Goal: Information Seeking & Learning: Learn about a topic

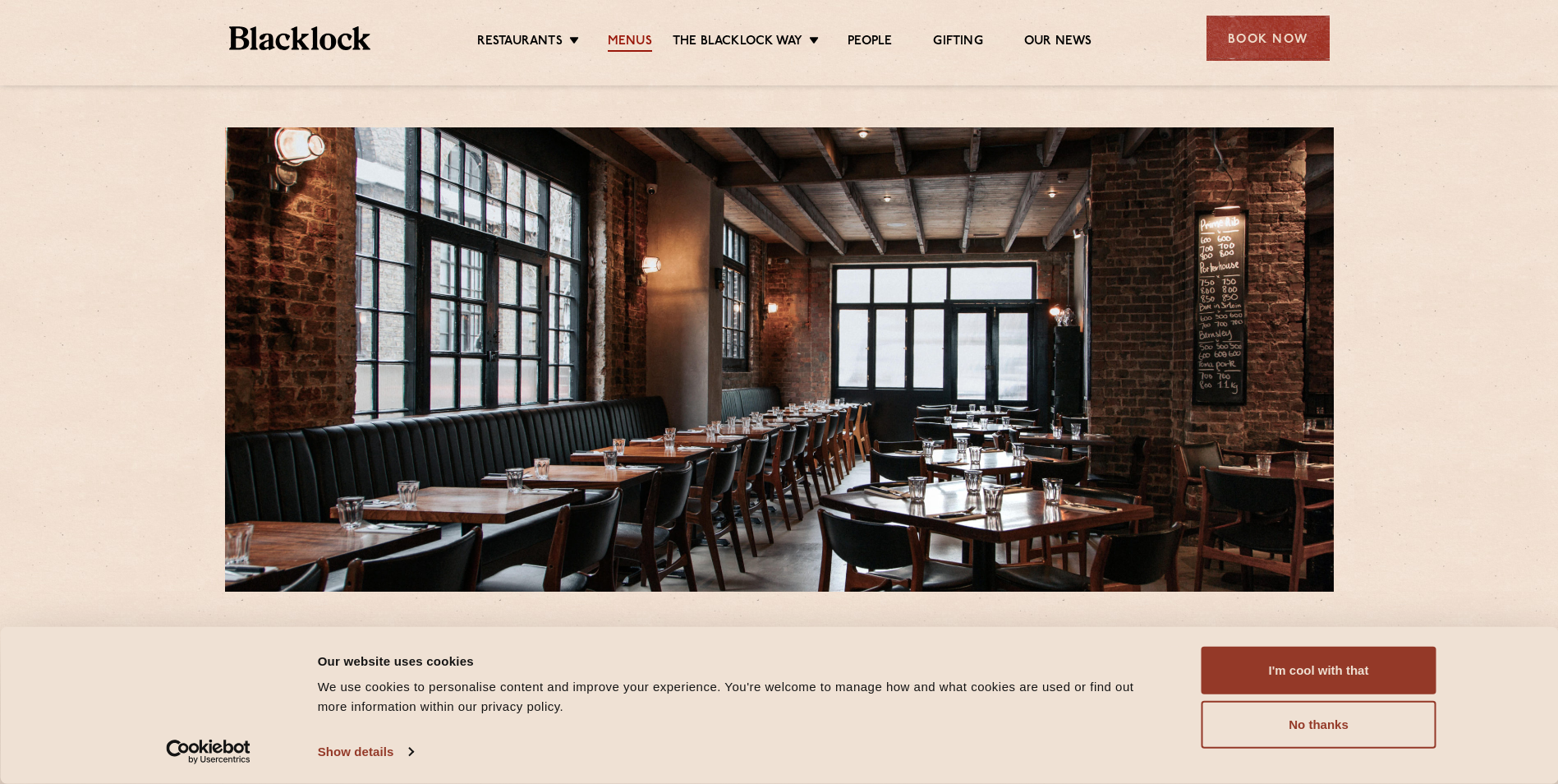
click at [634, 33] on link "Menus" at bounding box center [629, 43] width 44 height 18
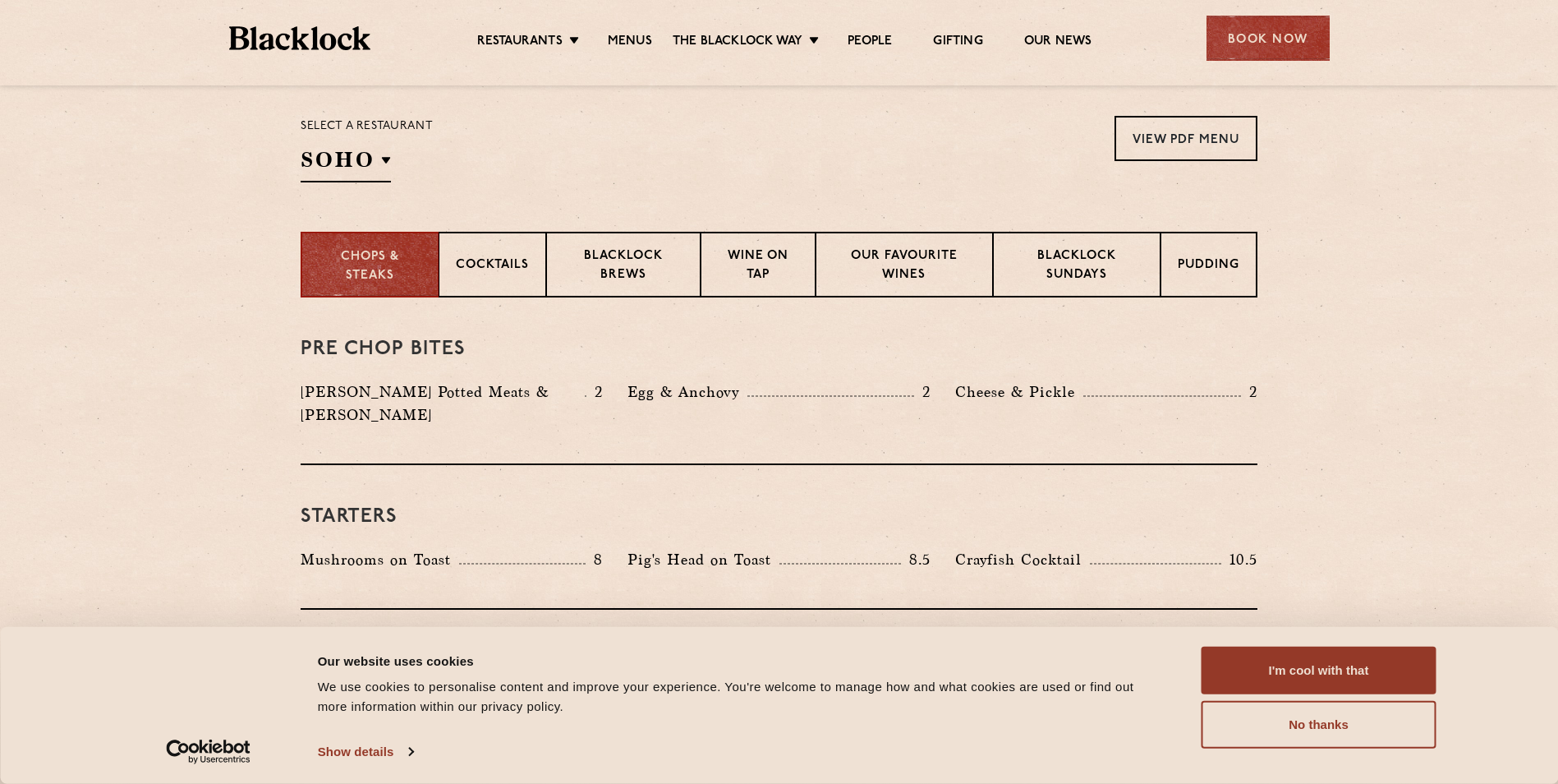
scroll to position [410, 0]
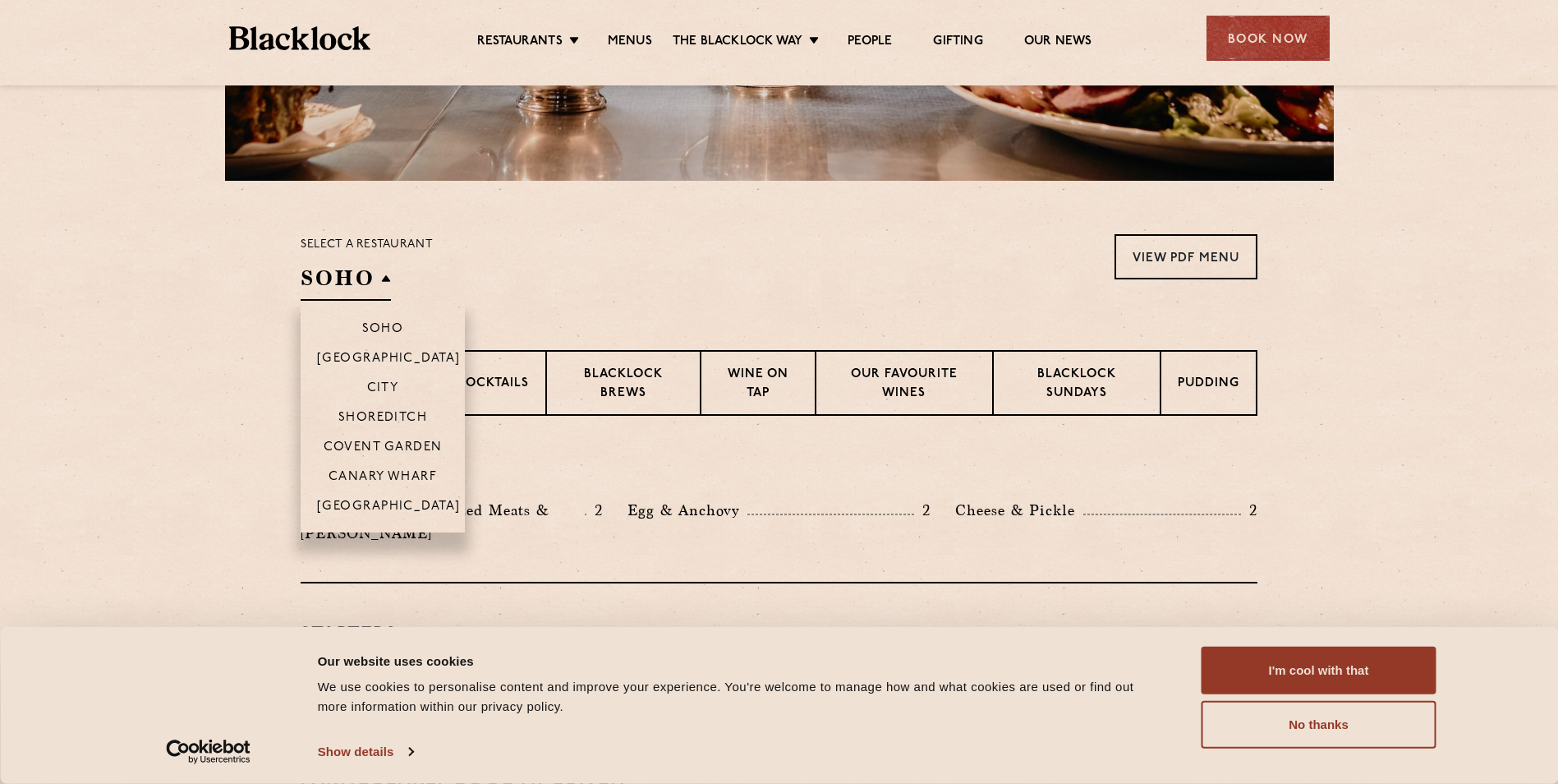
click at [386, 277] on h2 "SOHO" at bounding box center [346, 282] width 90 height 37
click at [392, 413] on p "Shoreditch" at bounding box center [383, 419] width 89 height 17
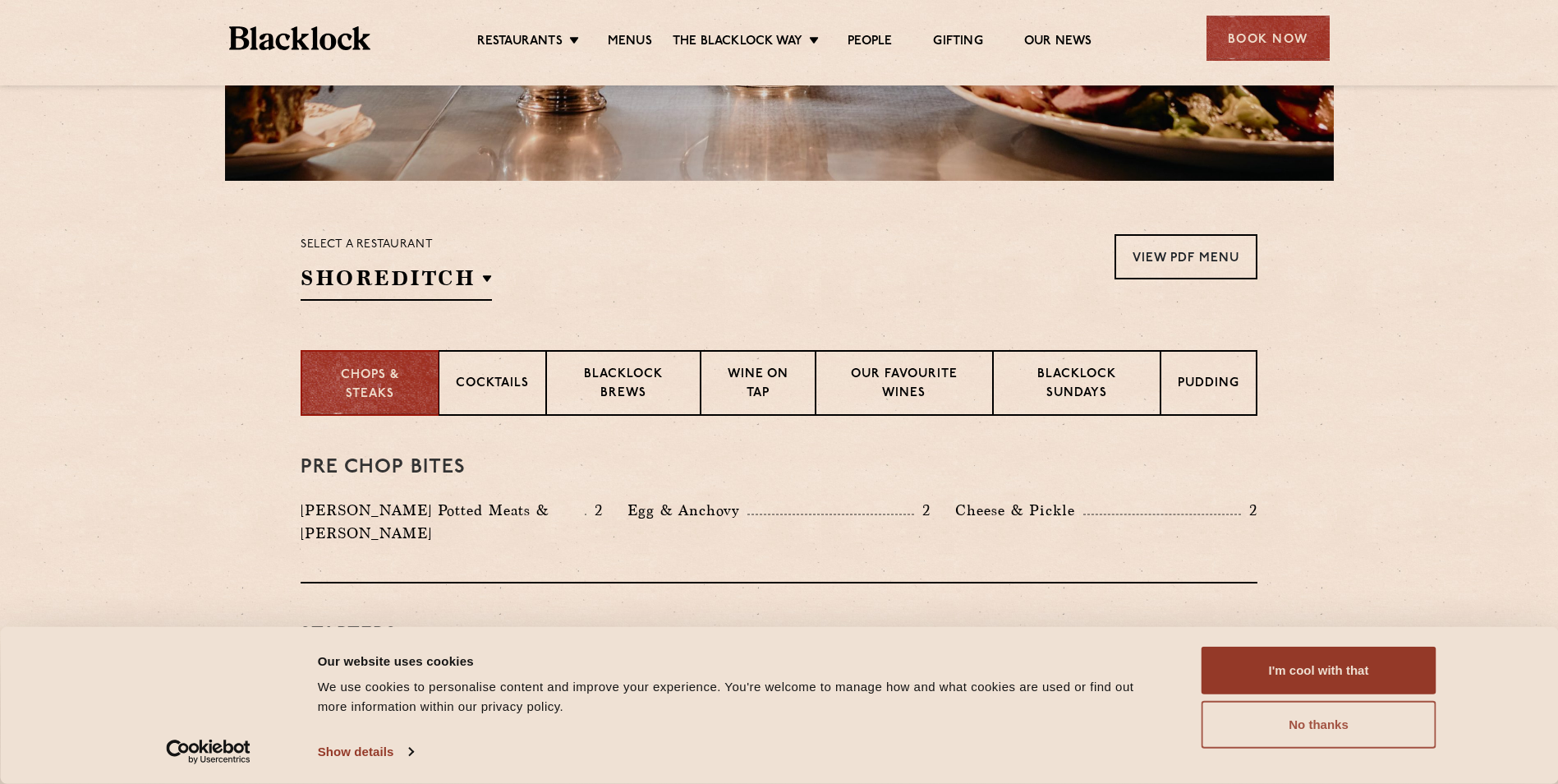
click at [1364, 730] on button "No thanks" at bounding box center [1319, 724] width 235 height 48
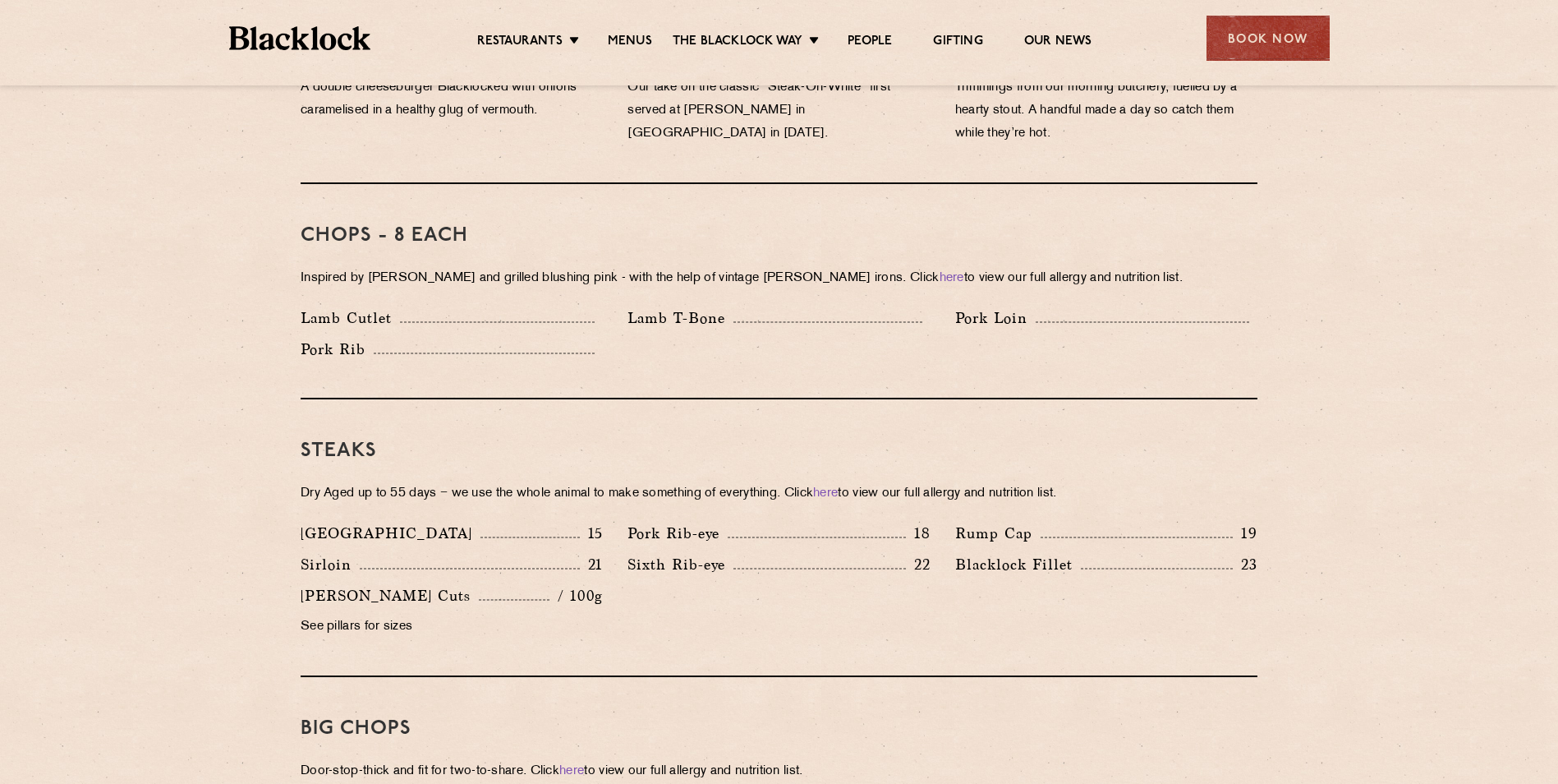
scroll to position [1068, 0]
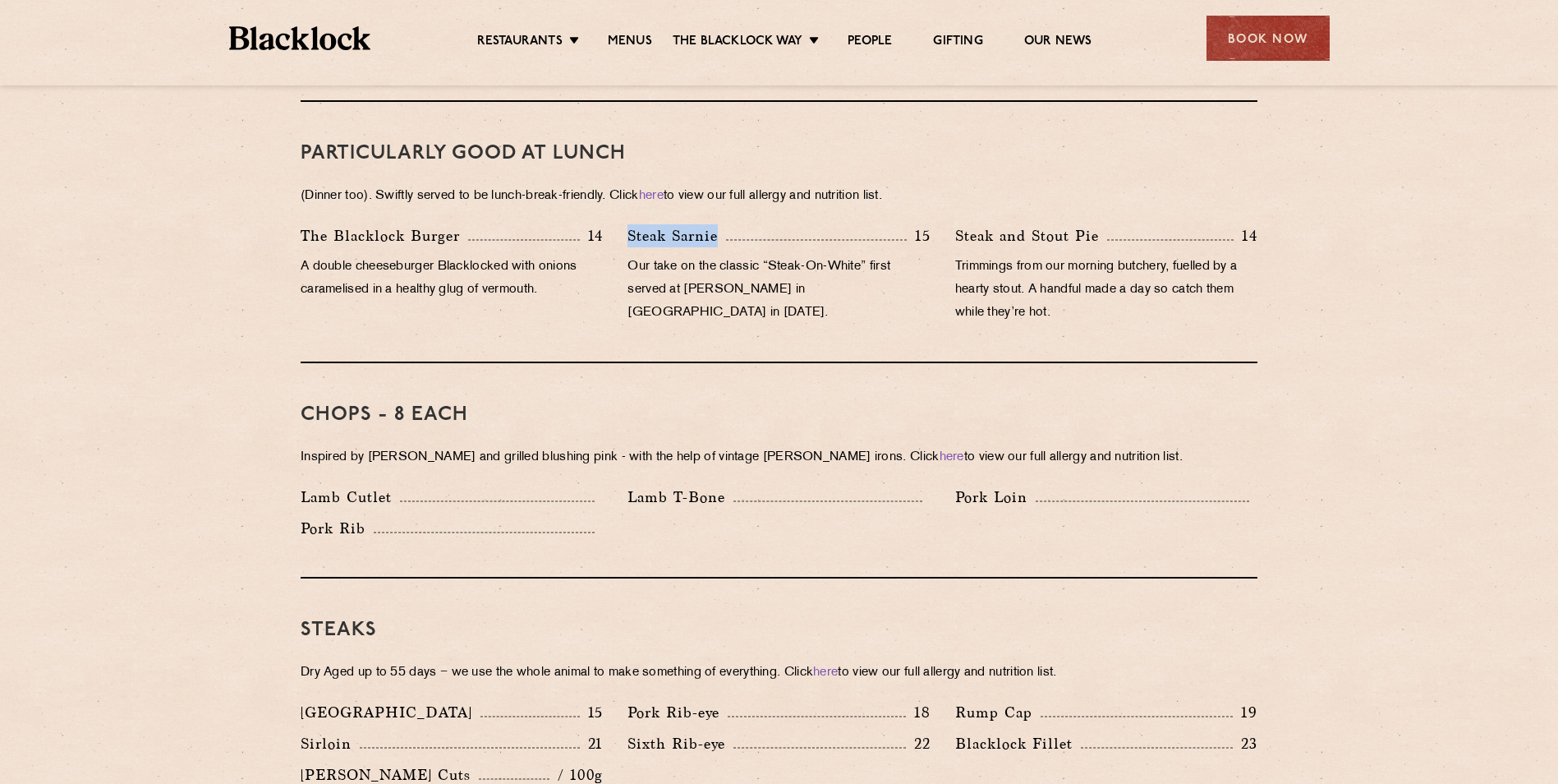
drag, startPoint x: 720, startPoint y: 214, endPoint x: 625, endPoint y: 213, distance: 95.0
click at [625, 224] on div "Steak Sarnie 15 Our take on the classic “Steak-On-White” first served at [PERSO…" at bounding box center [778, 278] width 327 height 109
copy p "Steak Sarnie"
drag, startPoint x: 1094, startPoint y: 210, endPoint x: 949, endPoint y: 213, distance: 145.0
click at [949, 224] on div "Steak and [PERSON_NAME] Pie 14 Trimmings from our morning butchery, fuelled by …" at bounding box center [1106, 278] width 327 height 109
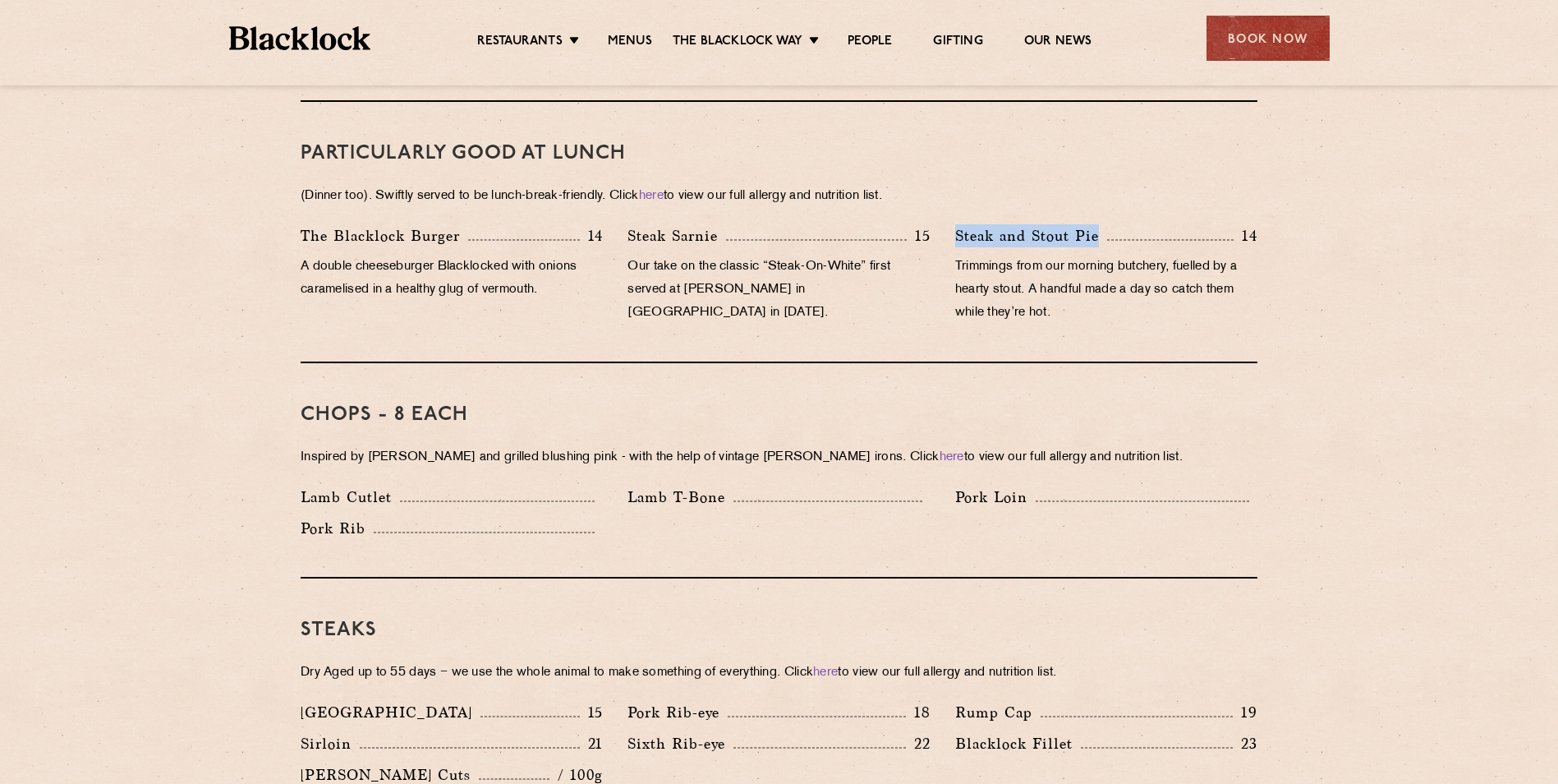
copy p "Steak and Stout Pie"
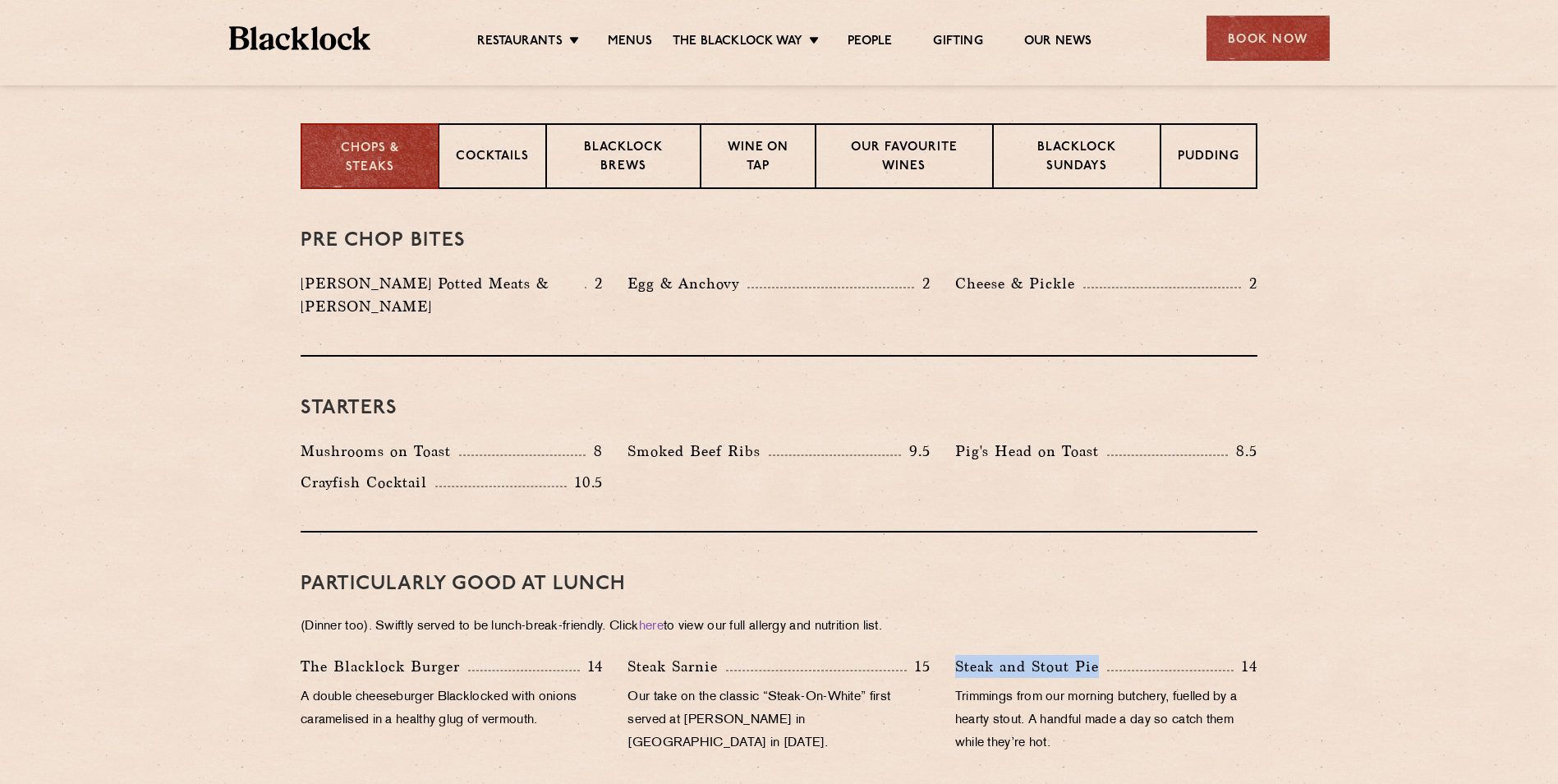
scroll to position [410, 0]
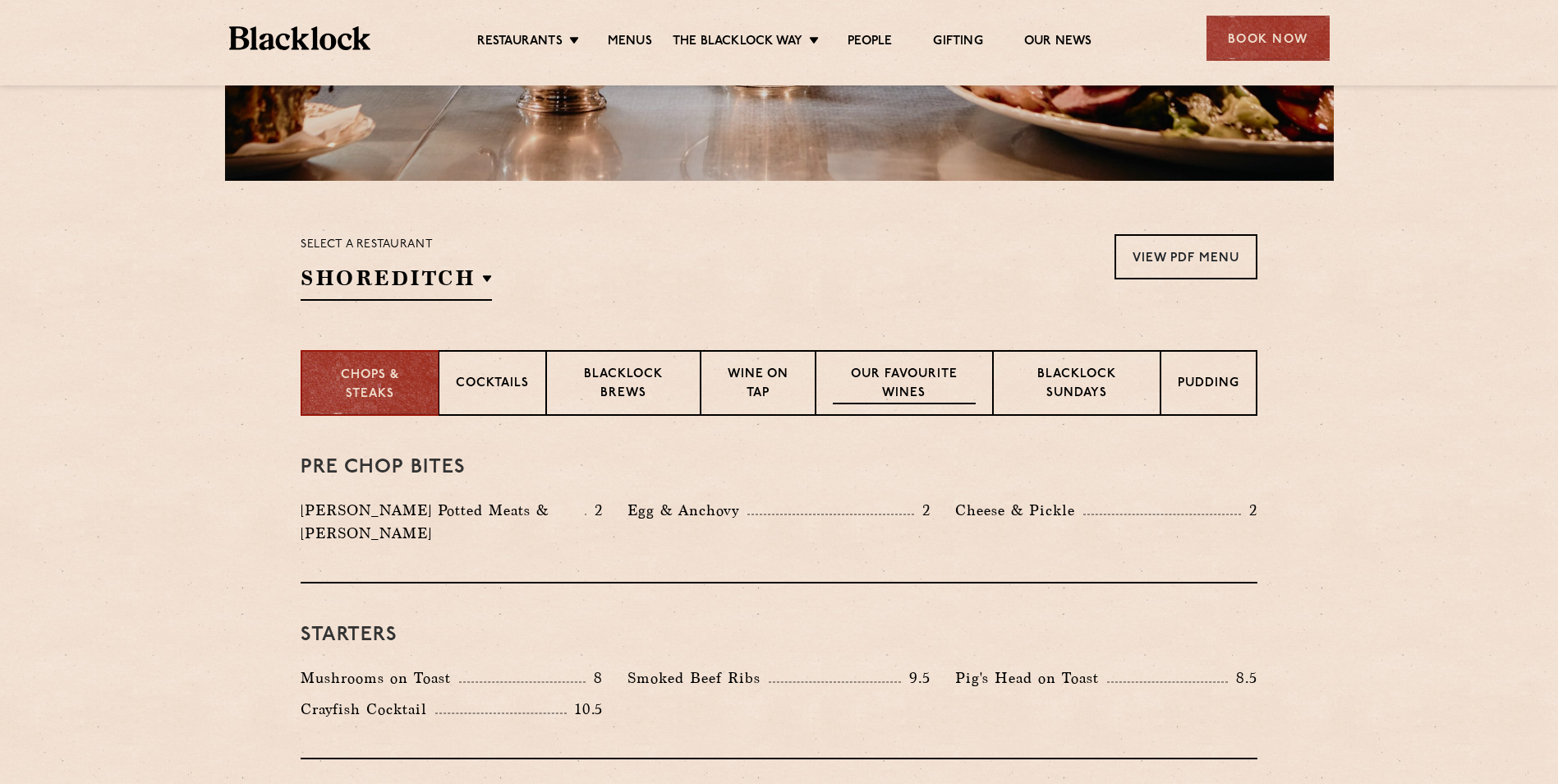
click at [904, 386] on p "Our favourite wines" at bounding box center [904, 384] width 142 height 38
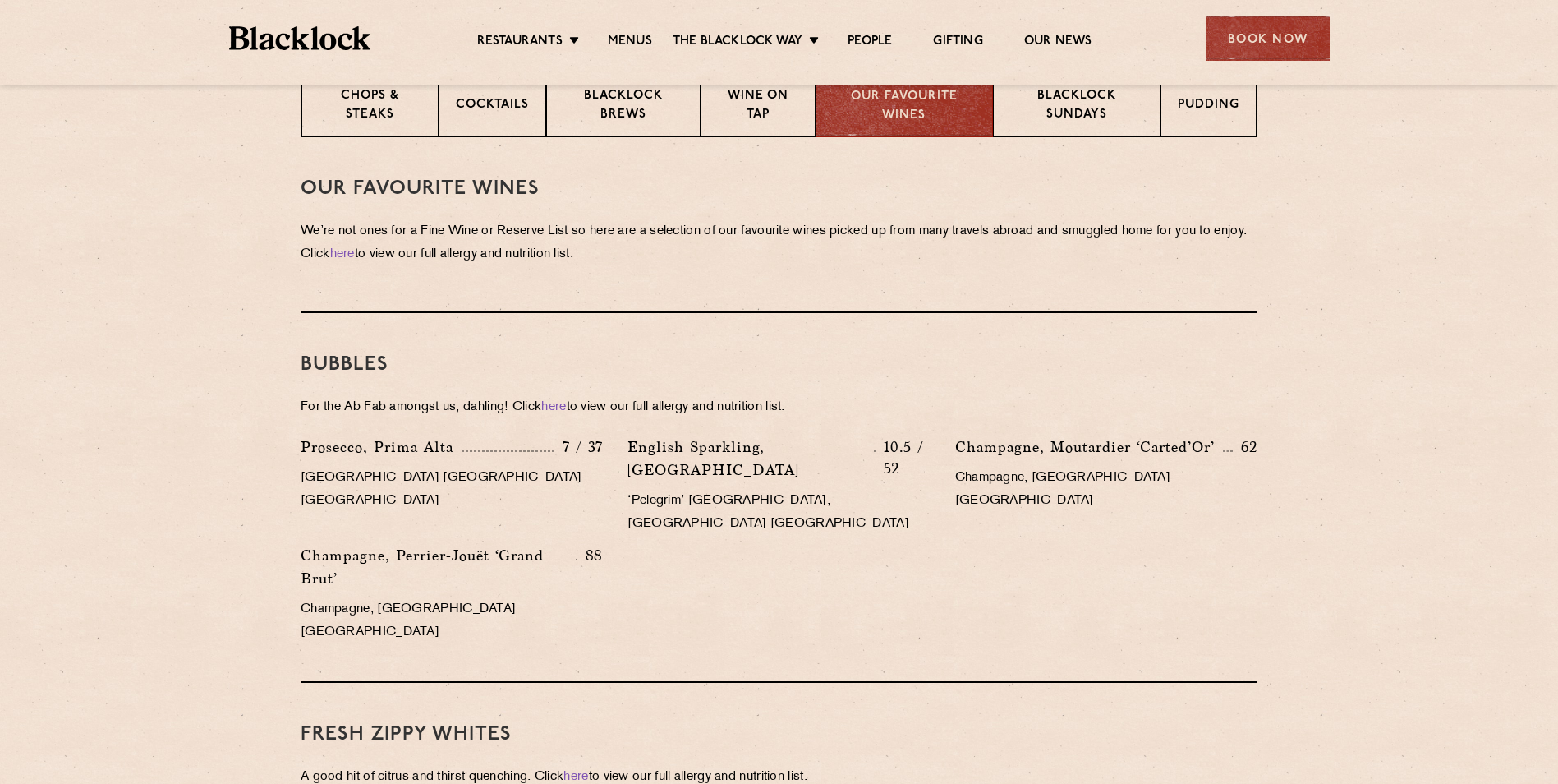
scroll to position [657, 0]
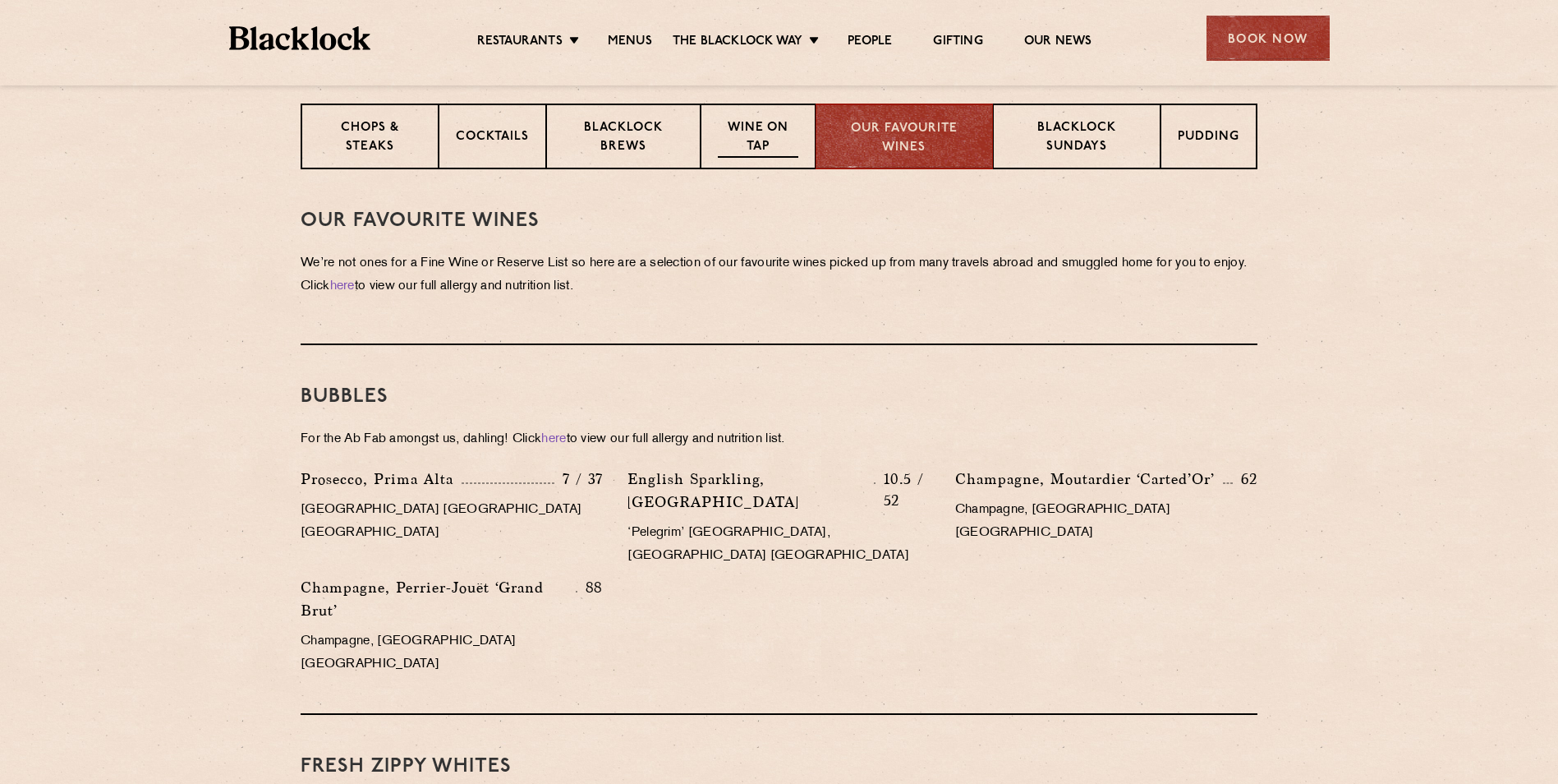
click at [764, 137] on p "Wine on Tap" at bounding box center [758, 139] width 80 height 38
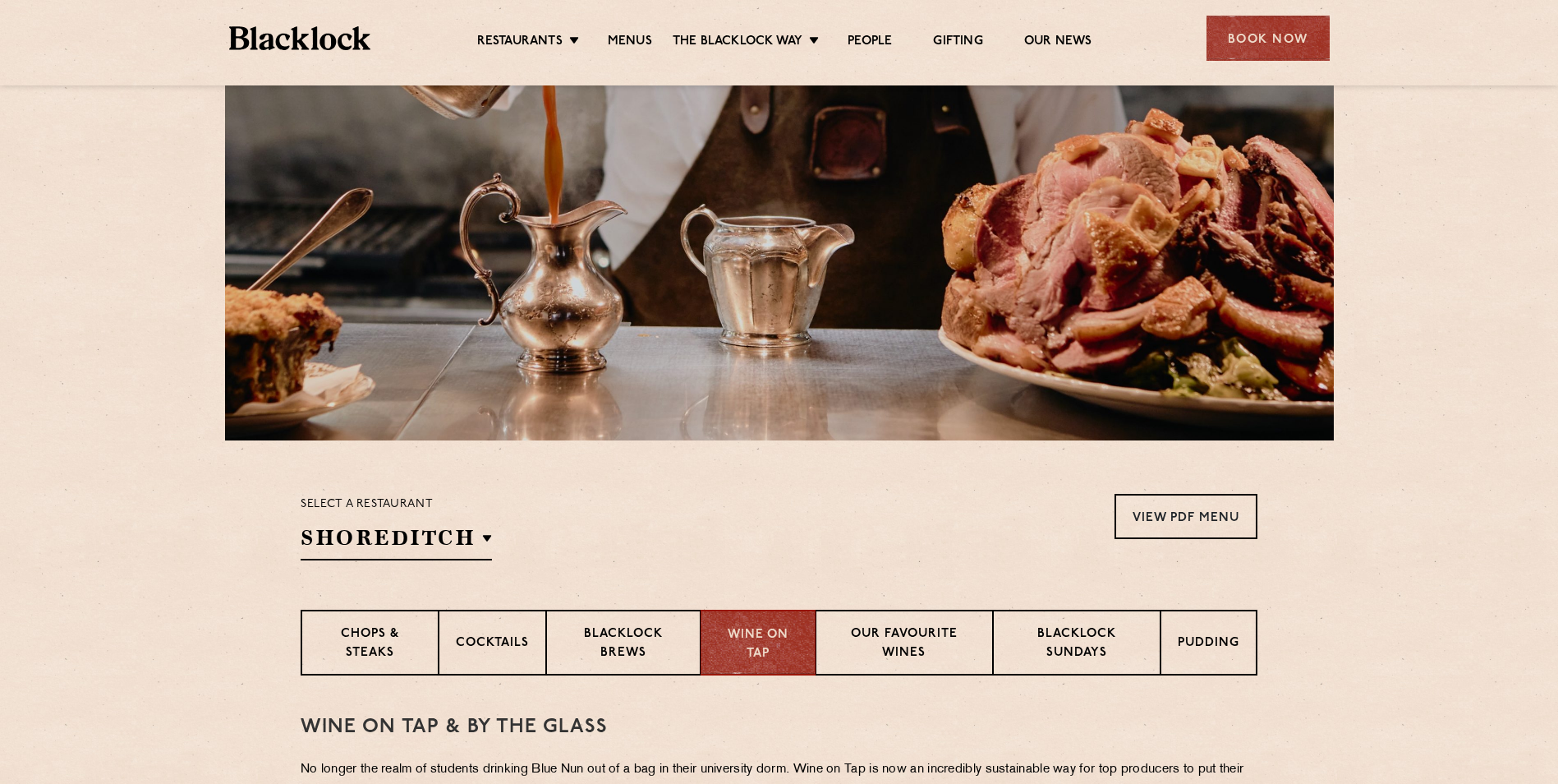
scroll to position [247, 0]
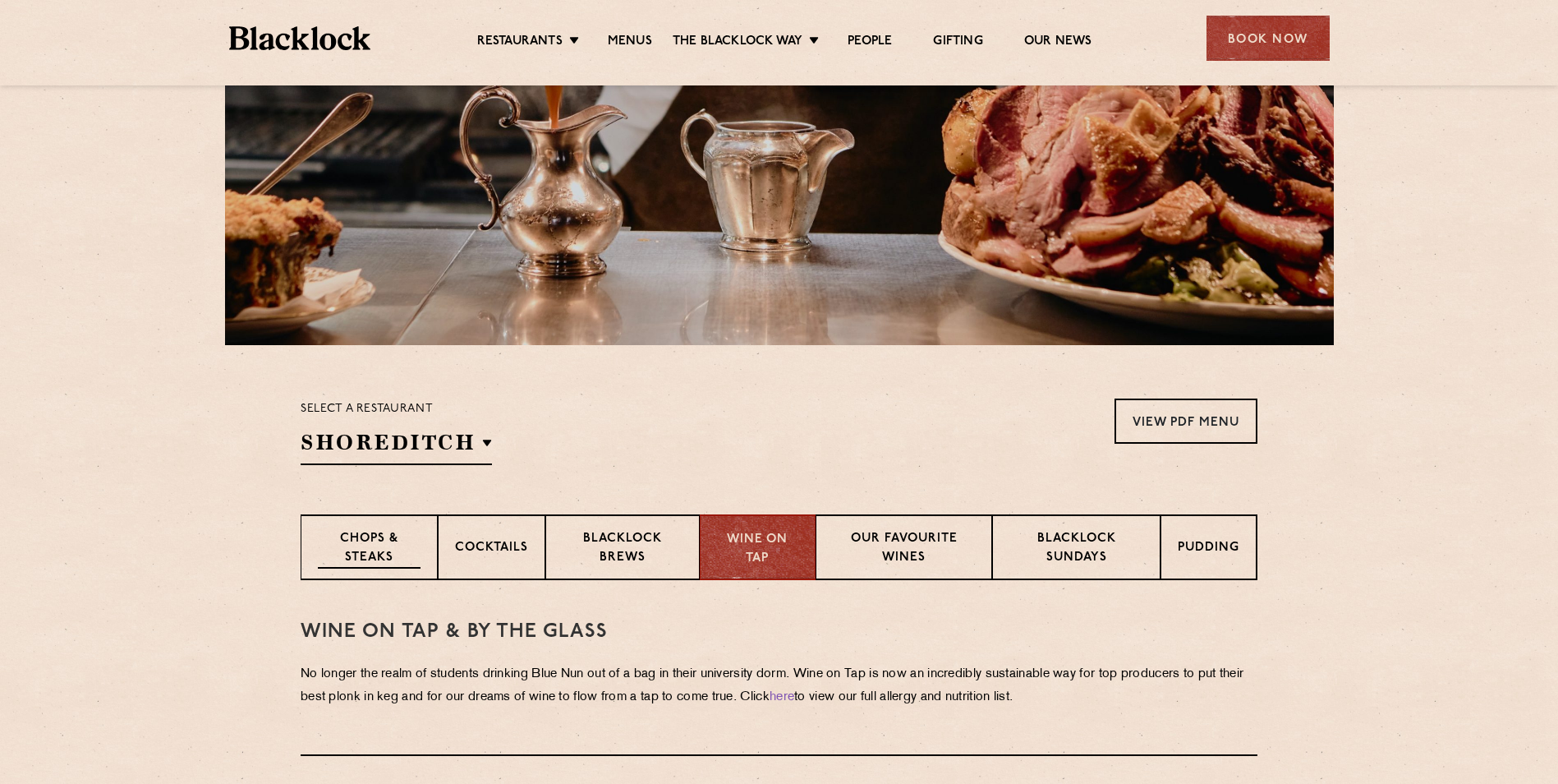
click at [384, 543] on p "Chops & Steaks" at bounding box center [369, 549] width 103 height 38
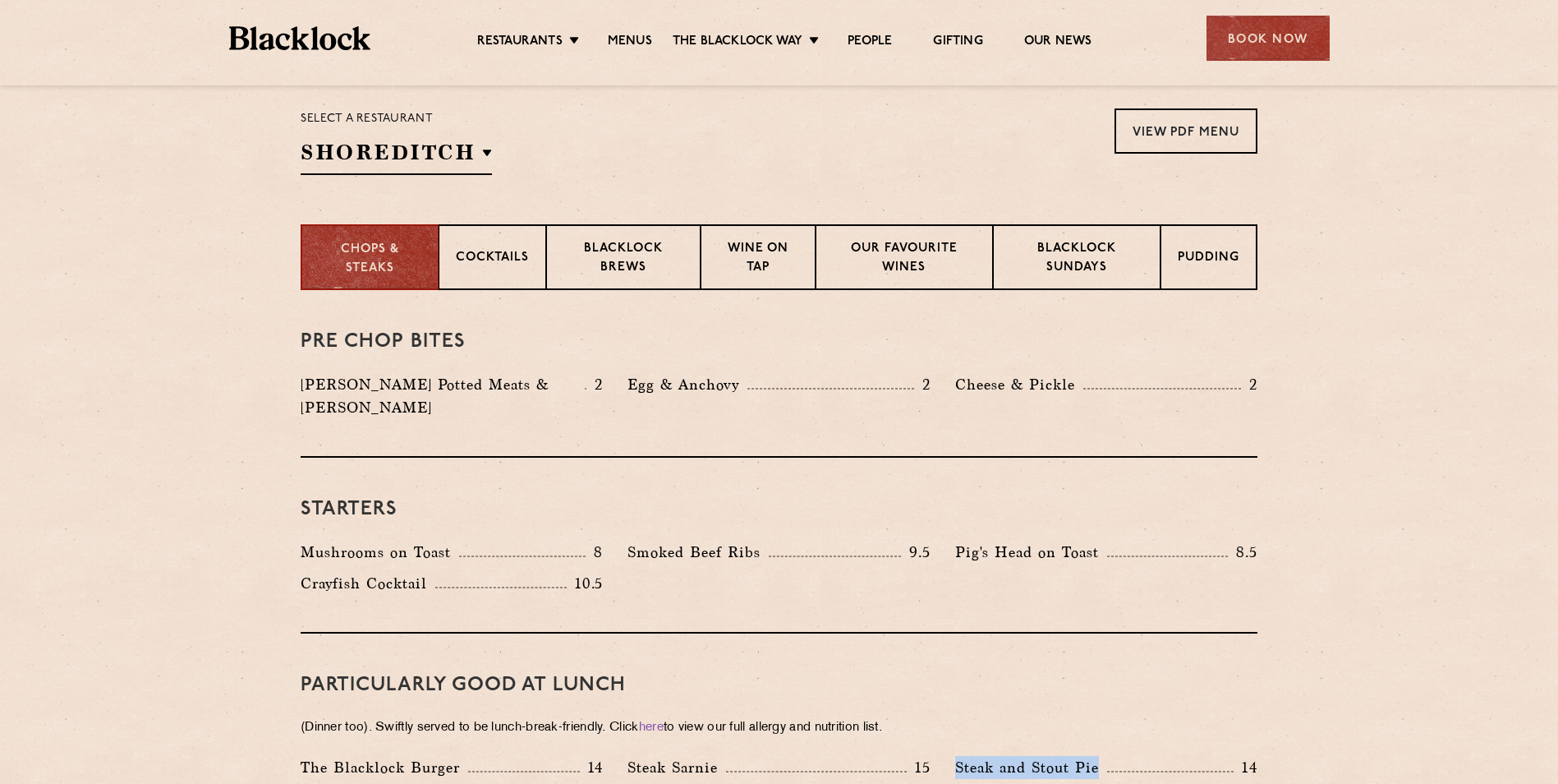
scroll to position [575, 0]
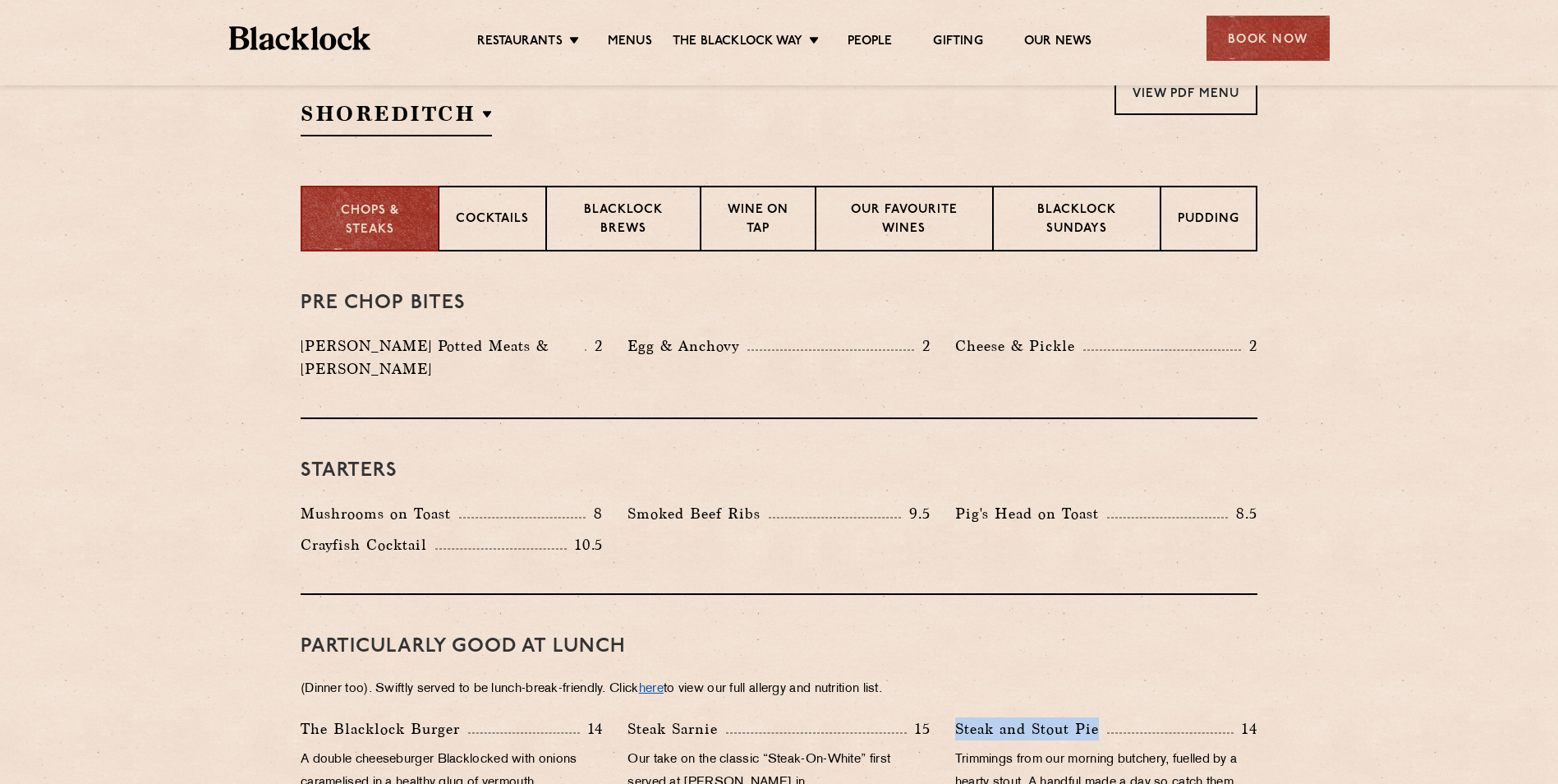
click at [664, 683] on link "here" at bounding box center [651, 689] width 24 height 13
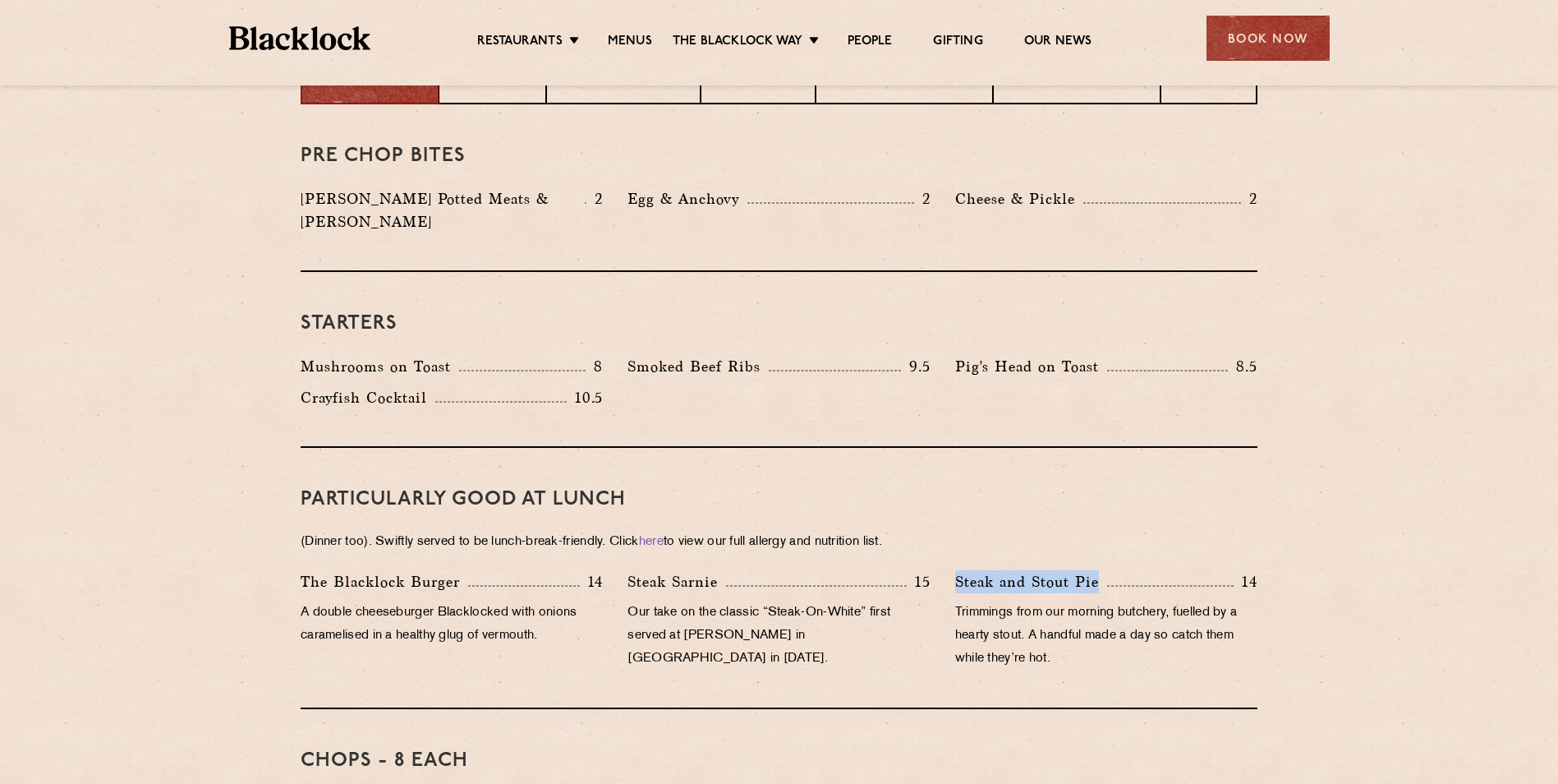
scroll to position [822, 0]
